Goal: Find specific page/section: Find specific page/section

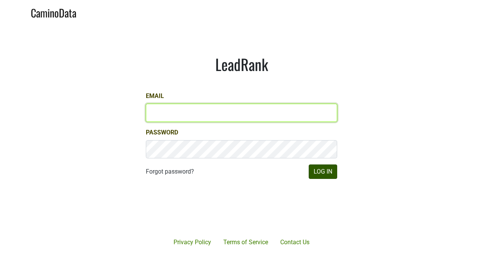
type input "[PERSON_NAME][EMAIL_ADDRESS][DOMAIN_NAME]"
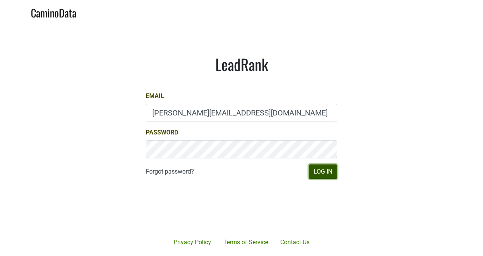
click at [319, 172] on button "Log In" at bounding box center [323, 171] width 28 height 14
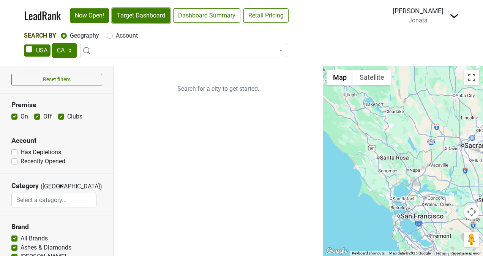
click at [143, 16] on link "Target Dashboard" at bounding box center [141, 15] width 58 height 14
click at [57, 52] on select "AK AL AR AZ CA CO CT DC DE FL GA HI IA ID IL IN KS KY LA MA MD ME MI MN MO MS M…" at bounding box center [64, 50] width 25 height 14
select select "AZ"
click at [52, 43] on select "AK AL AR AZ CA CO CT DC DE FL GA HI IA ID IL IN KS KY LA MA MD ME MI MN MO MS M…" at bounding box center [64, 50] width 25 height 14
click at [146, 15] on link "Target Dashboard" at bounding box center [141, 15] width 58 height 14
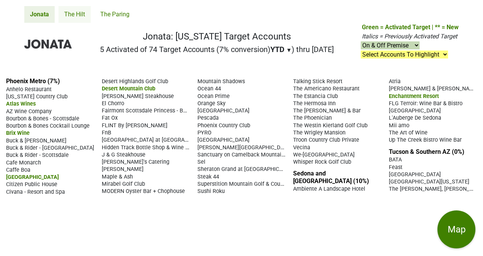
click at [72, 15] on link "The Hilt" at bounding box center [75, 14] width 32 height 17
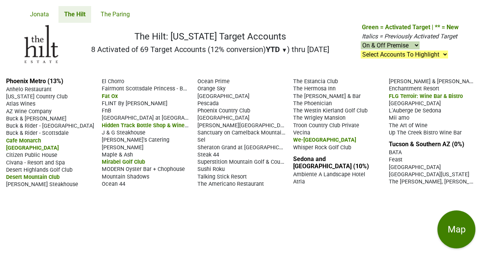
click at [114, 92] on span "Fairmont Scottsdale Princess - Bourbon Steak" at bounding box center [159, 88] width 114 height 7
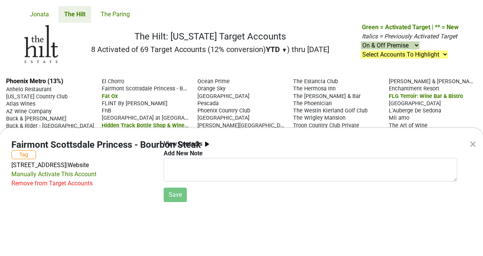
click at [474, 143] on div "×" at bounding box center [473, 144] width 6 height 18
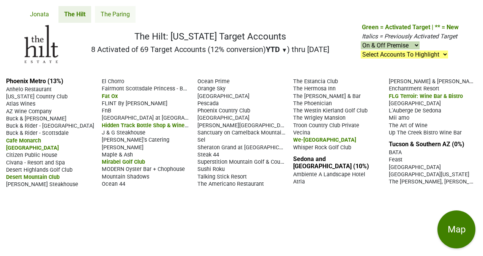
click at [115, 17] on link "The Paring" at bounding box center [115, 14] width 41 height 17
